Goal: Task Accomplishment & Management: Manage account settings

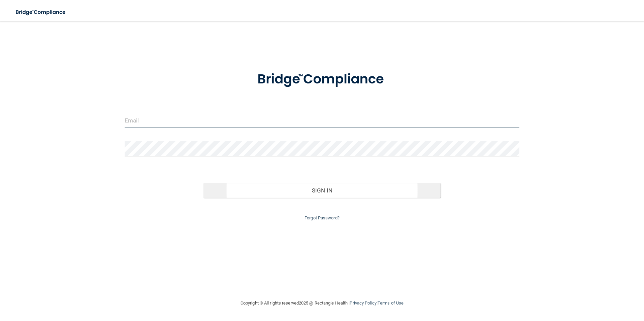
type input "[EMAIL_ADDRESS][DOMAIN_NAME]"
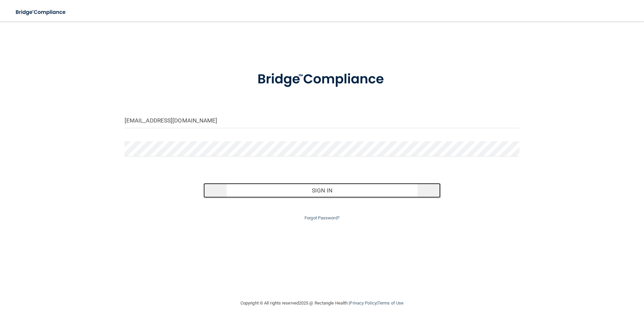
click at [279, 190] on button "Sign In" at bounding box center [321, 190] width 237 height 15
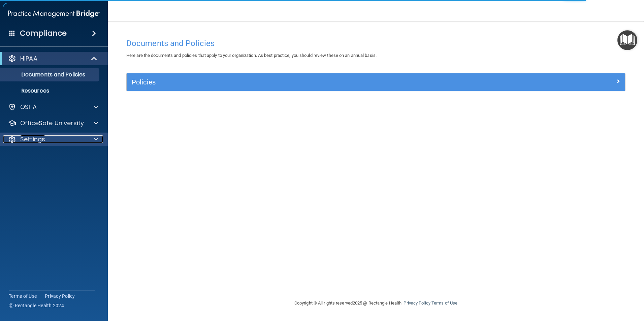
click at [89, 136] on div at bounding box center [95, 139] width 17 height 8
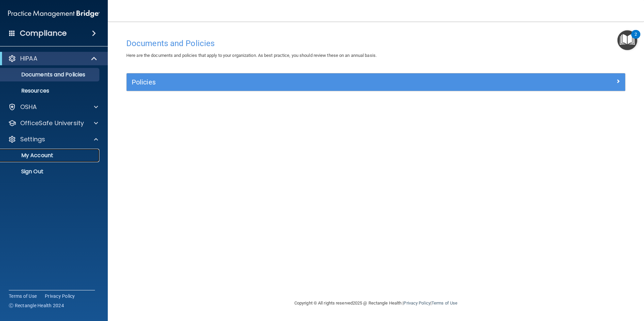
click at [73, 154] on p "My Account" at bounding box center [50, 155] width 92 height 7
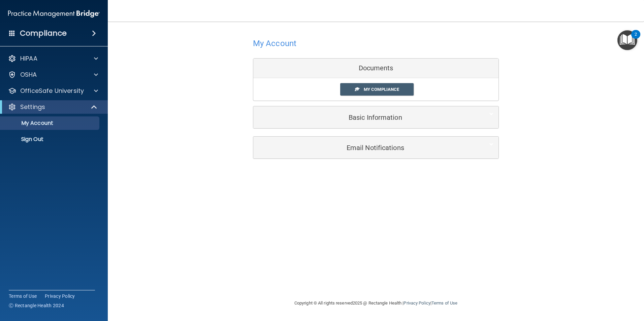
click at [634, 36] on div "2" at bounding box center [635, 34] width 9 height 9
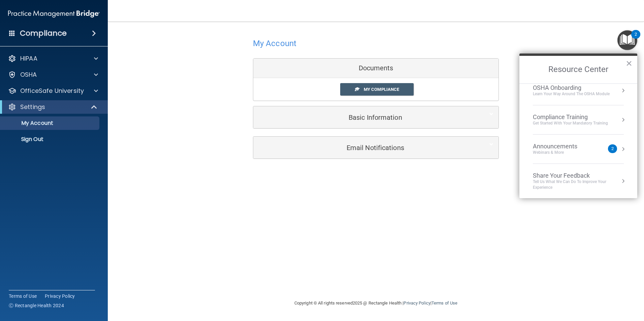
scroll to position [38, 0]
click at [408, 237] on div "My Account Documents My Compliance My Compliance My BAA Basic Information Full …" at bounding box center [375, 160] width 509 height 264
click at [100, 31] on div "Compliance" at bounding box center [54, 33] width 108 height 15
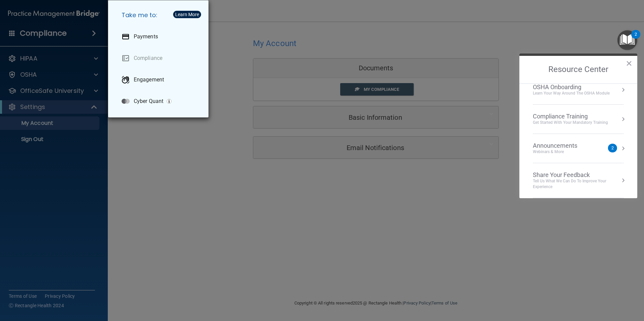
click at [165, 170] on div "Take me to: Payments Compliance Engagement Cyber Quant" at bounding box center [322, 160] width 644 height 321
